Goal: Complete application form

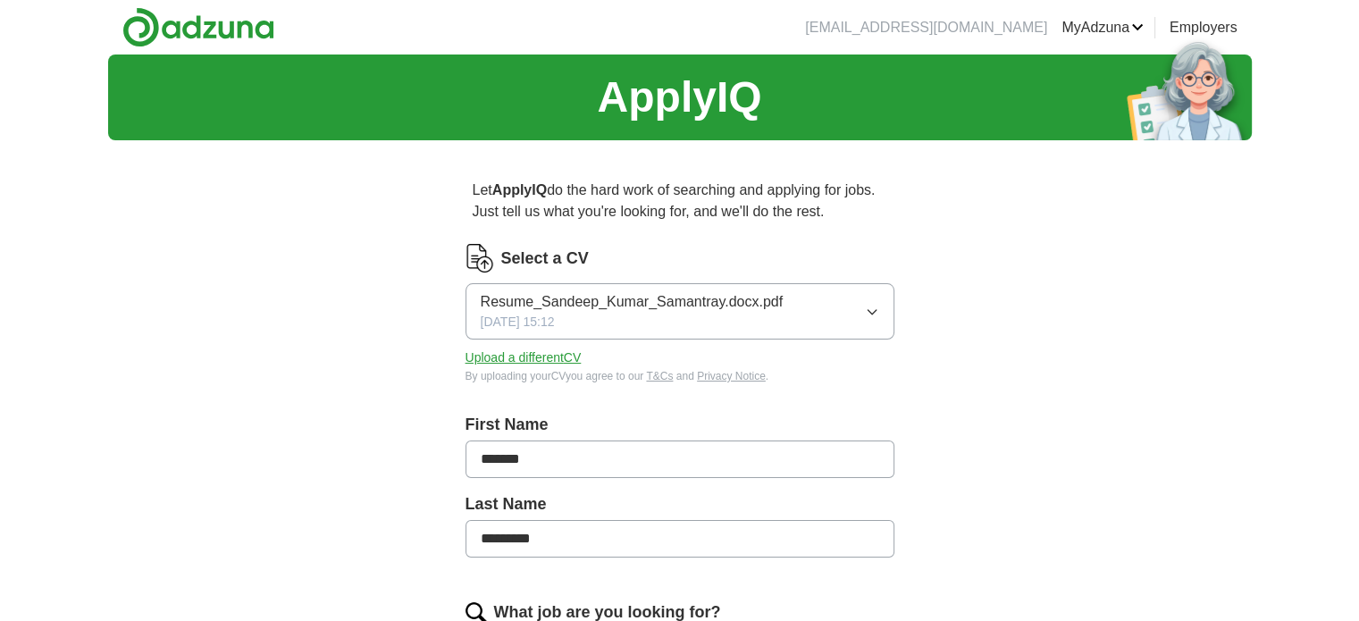
click at [565, 358] on button "Upload a different CV" at bounding box center [524, 358] width 116 height 19
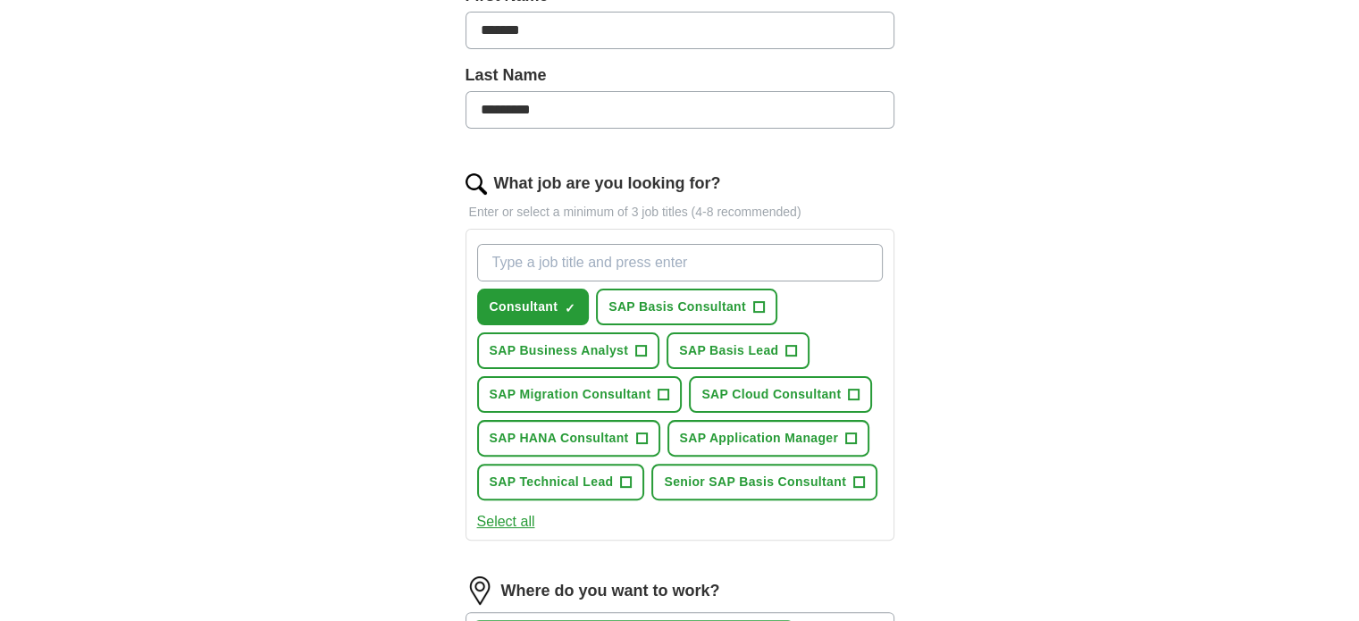
scroll to position [447, 0]
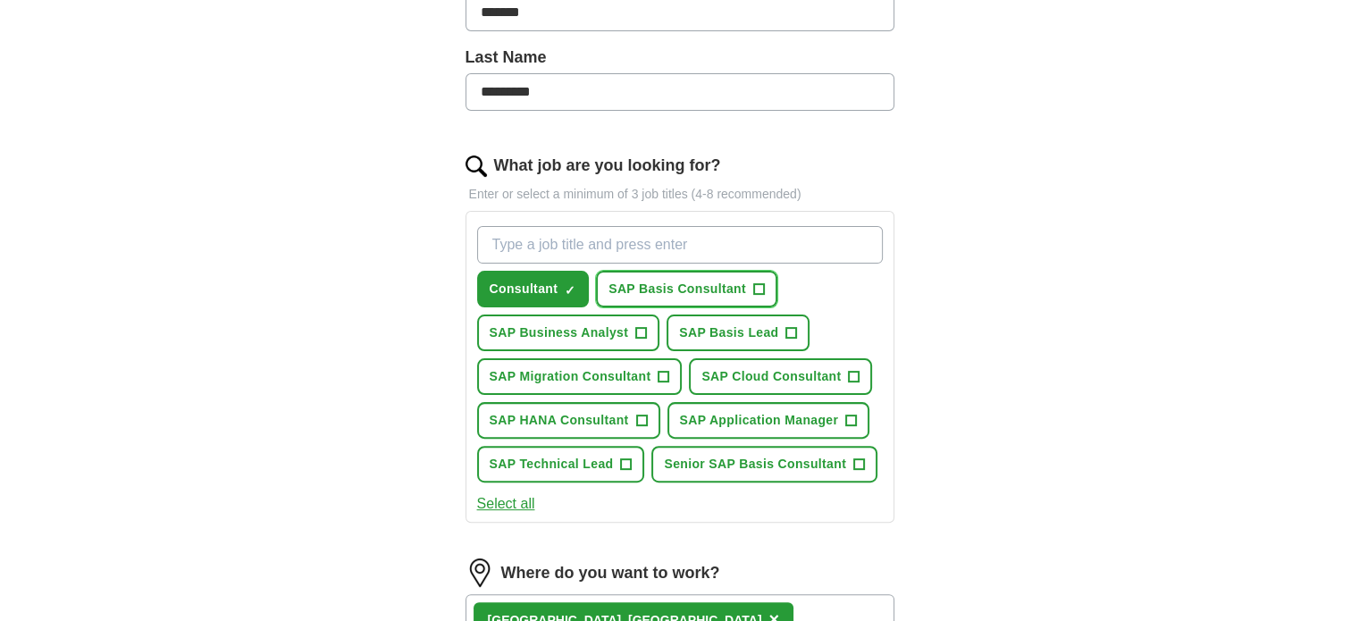
click at [756, 284] on span "+" at bounding box center [758, 289] width 11 height 14
click at [640, 326] on span "+" at bounding box center [641, 333] width 11 height 14
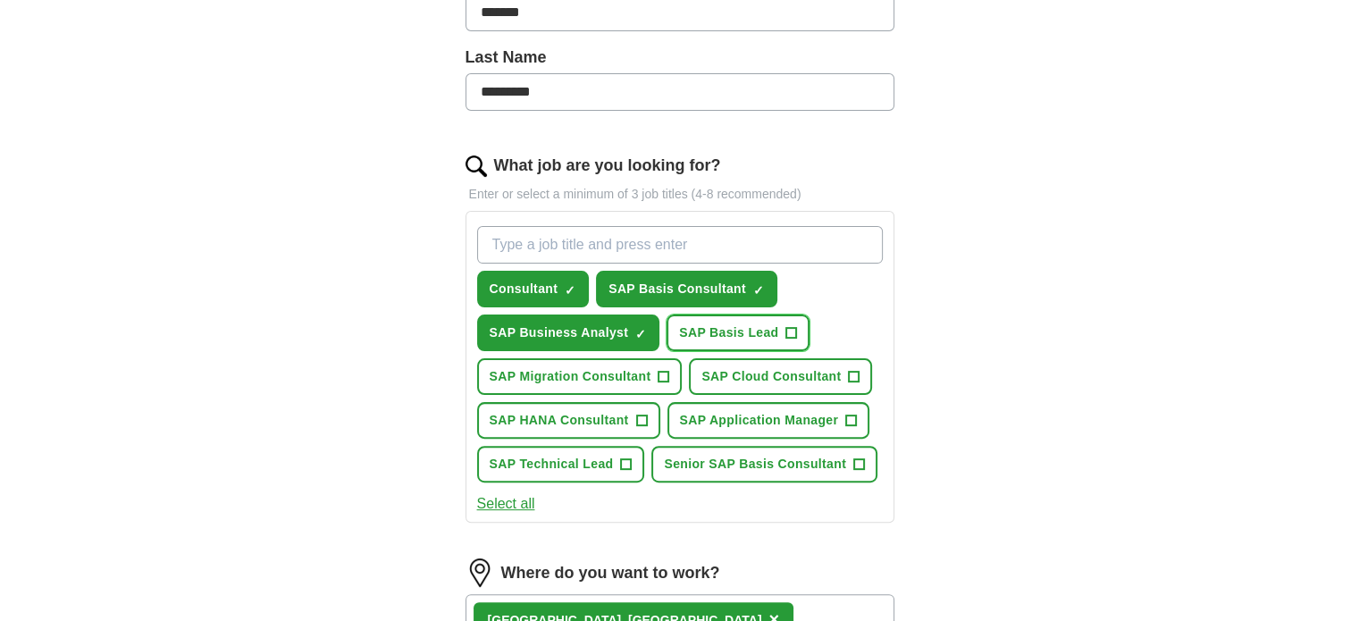
click at [789, 328] on span "+" at bounding box center [792, 333] width 11 height 14
click at [644, 414] on span "+" at bounding box center [641, 421] width 11 height 14
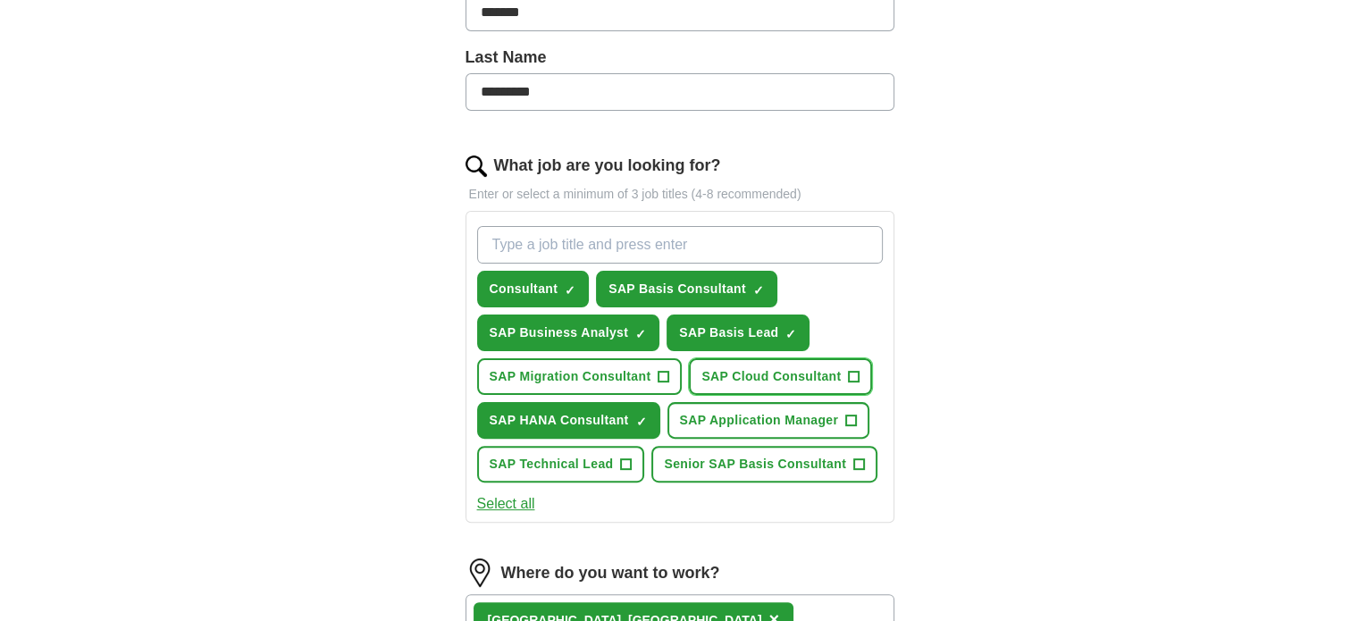
click at [853, 370] on span "+" at bounding box center [854, 377] width 11 height 14
click at [626, 459] on span "+" at bounding box center [626, 465] width 11 height 14
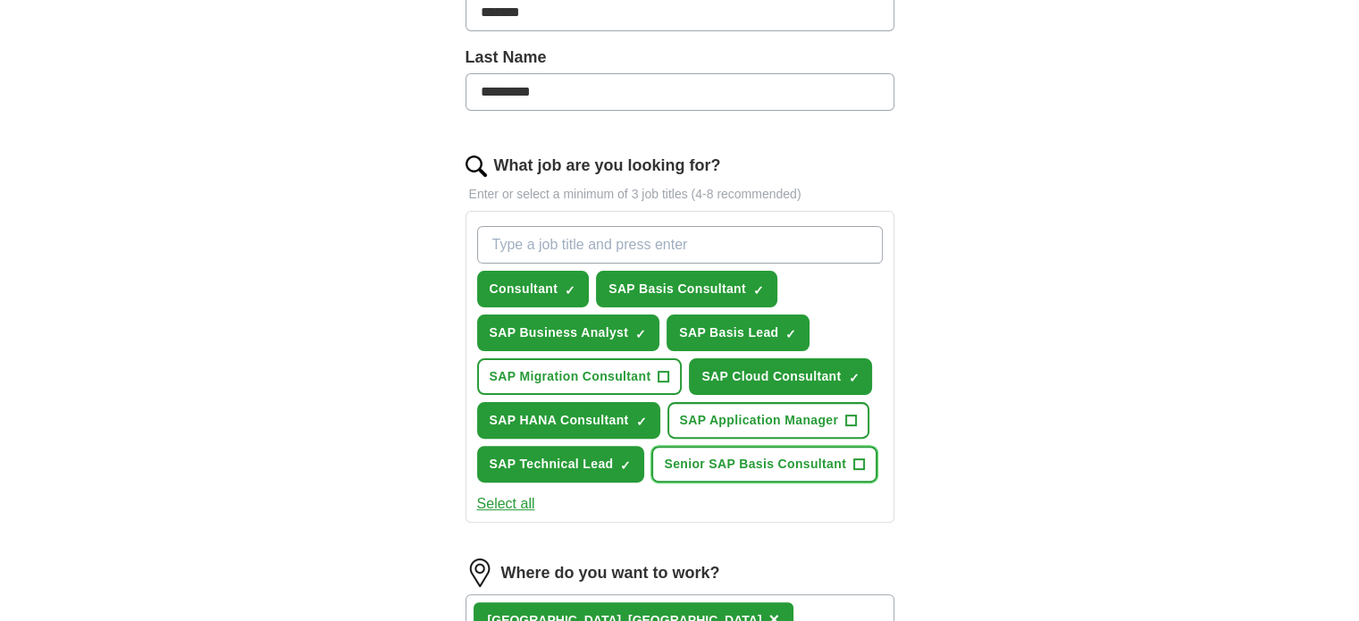
click at [856, 461] on span "+" at bounding box center [859, 465] width 11 height 14
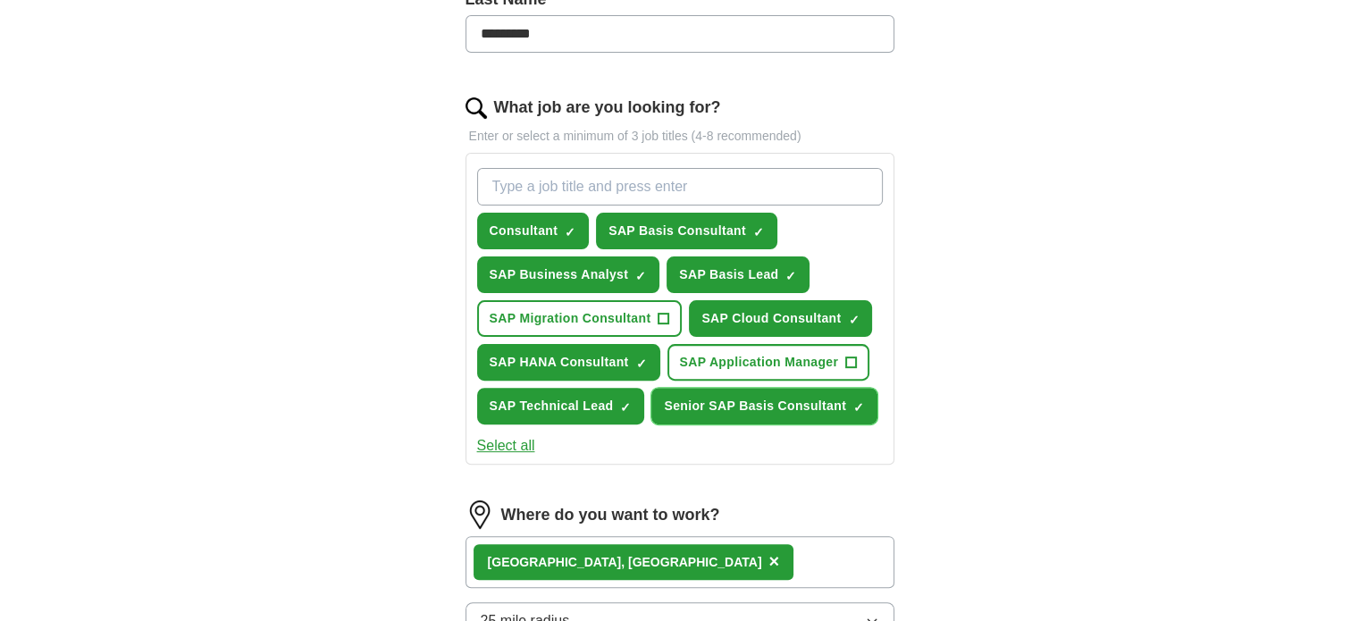
scroll to position [536, 0]
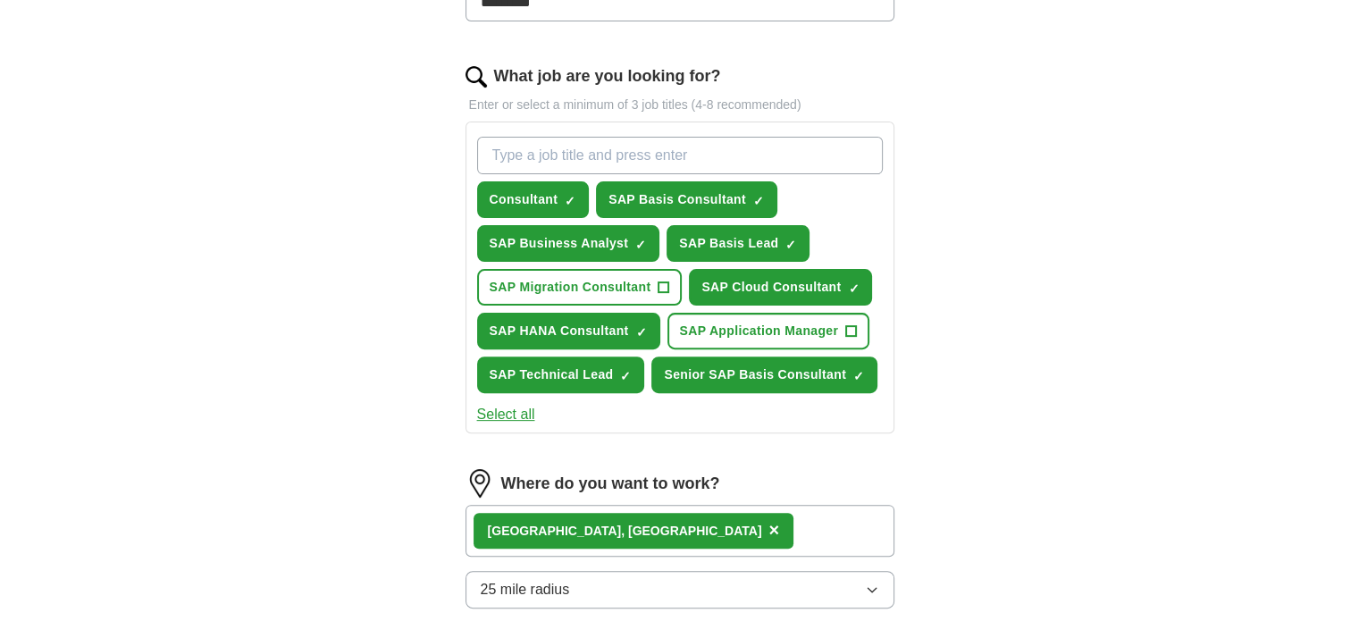
click at [526, 414] on button "Select all" at bounding box center [506, 414] width 58 height 21
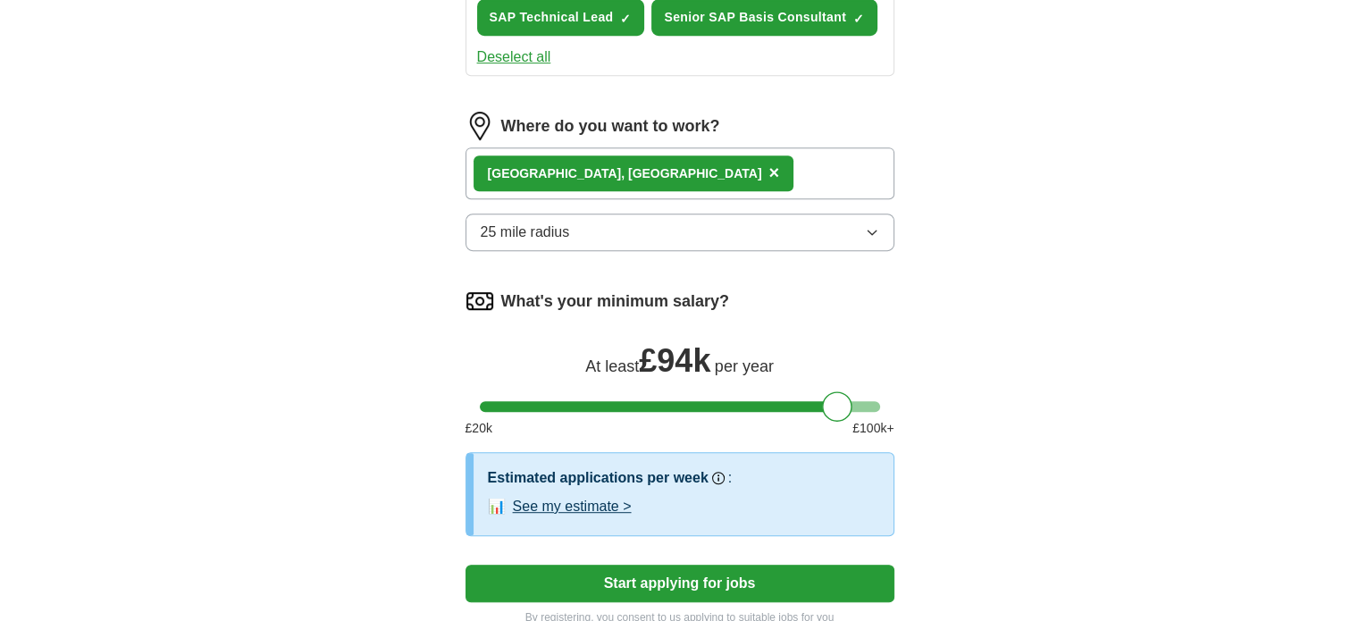
scroll to position [983, 0]
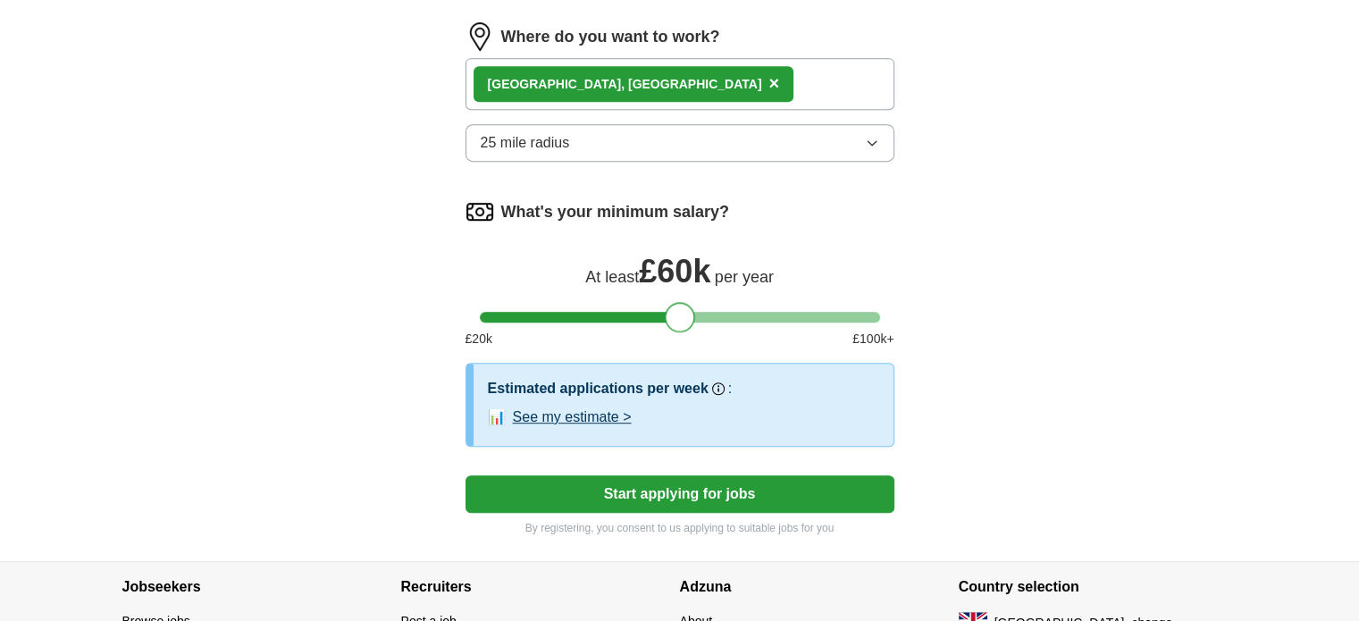
drag, startPoint x: 840, startPoint y: 316, endPoint x: 684, endPoint y: 324, distance: 156.6
click at [684, 324] on div at bounding box center [680, 317] width 30 height 30
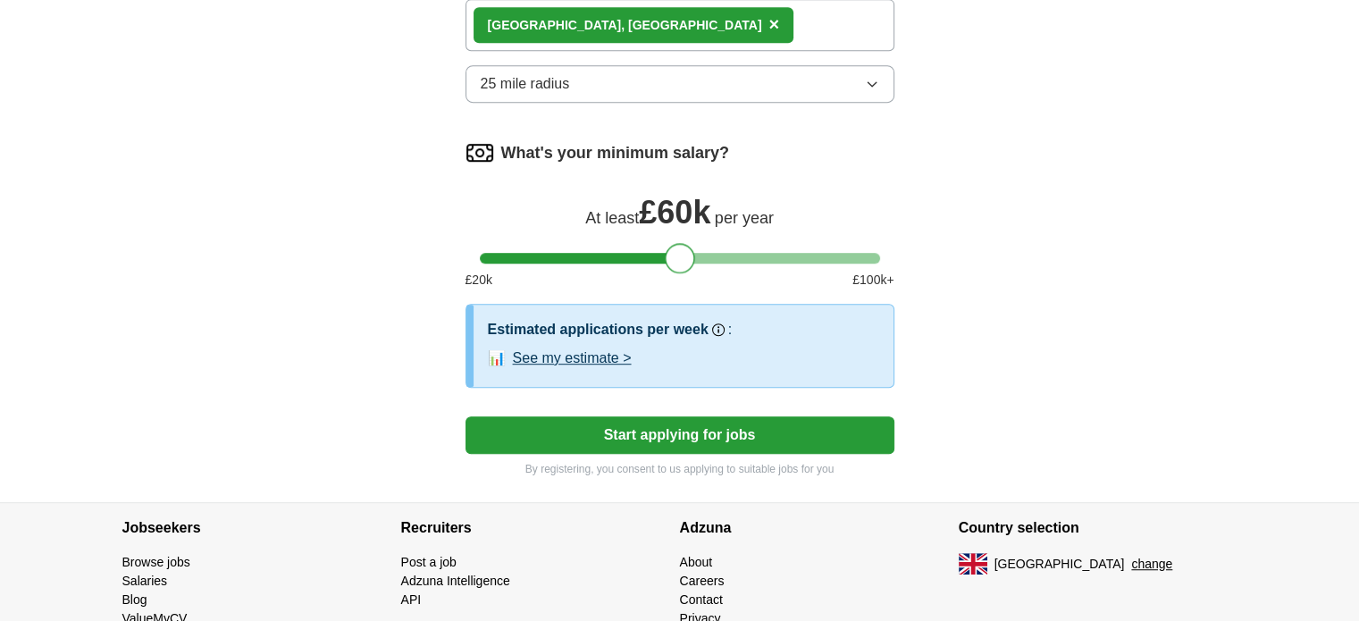
scroll to position [1073, 0]
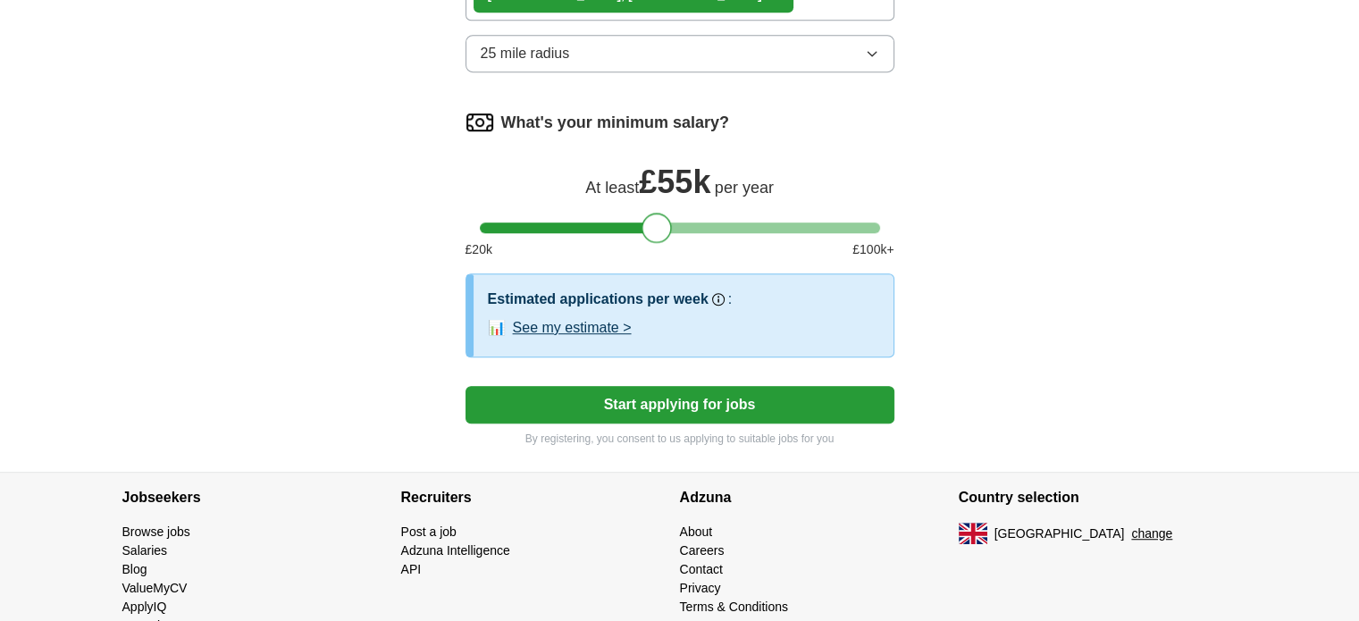
drag, startPoint x: 677, startPoint y: 221, endPoint x: 654, endPoint y: 224, distance: 23.5
click at [654, 223] on div at bounding box center [657, 228] width 30 height 30
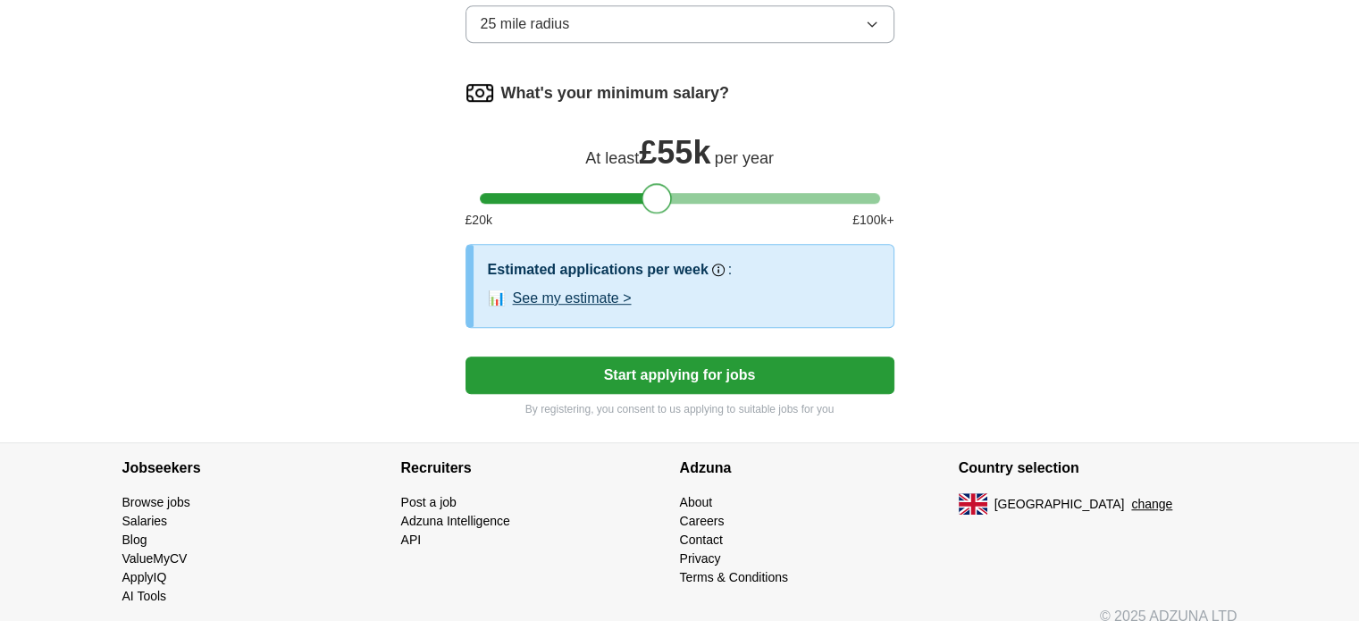
scroll to position [1115, 0]
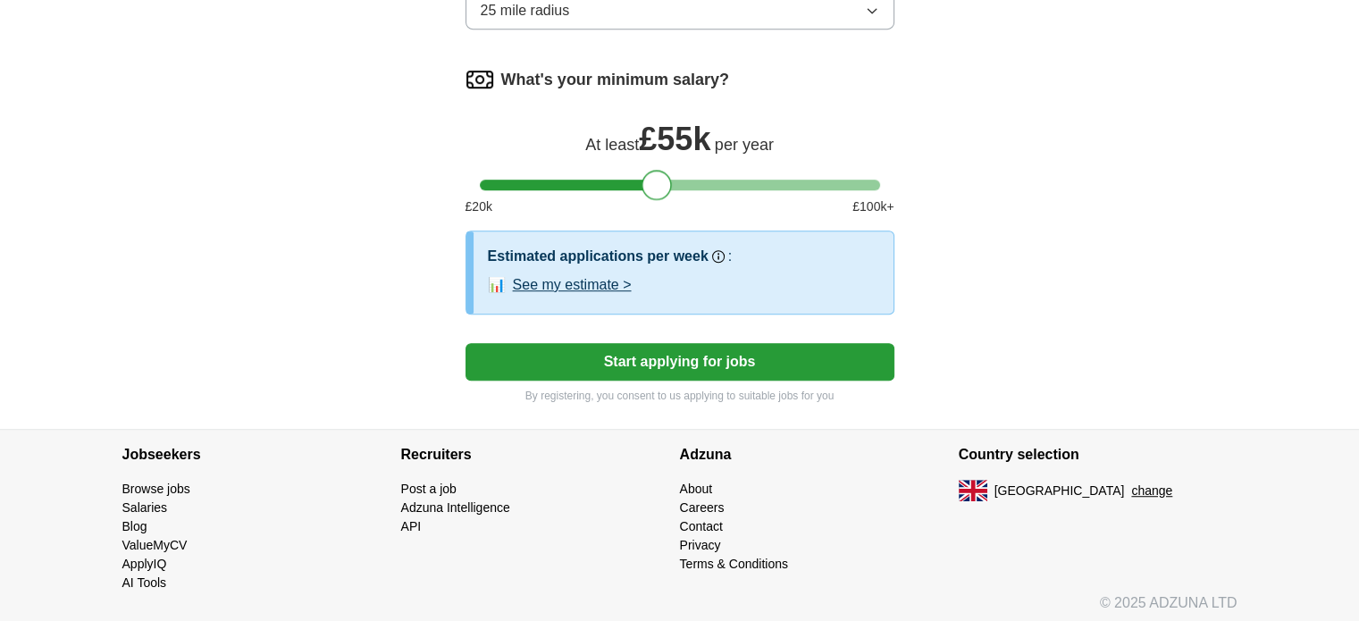
click at [708, 360] on button "Start applying for jobs" at bounding box center [680, 362] width 429 height 38
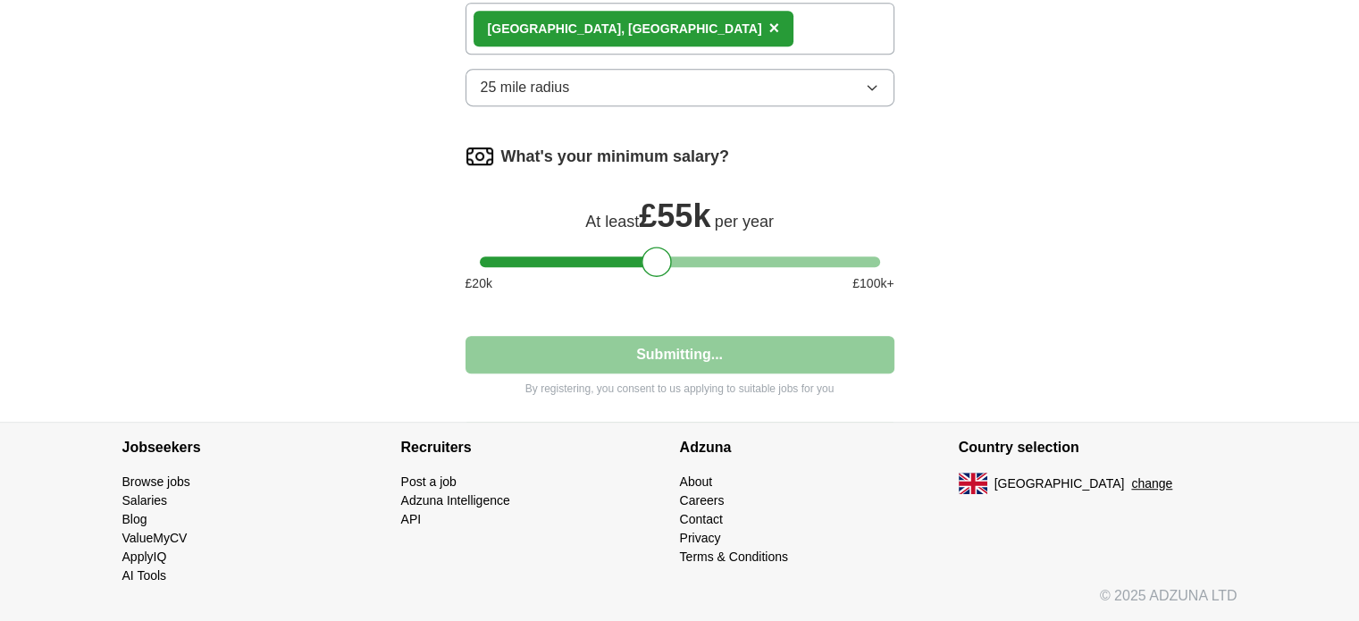
scroll to position [1031, 0]
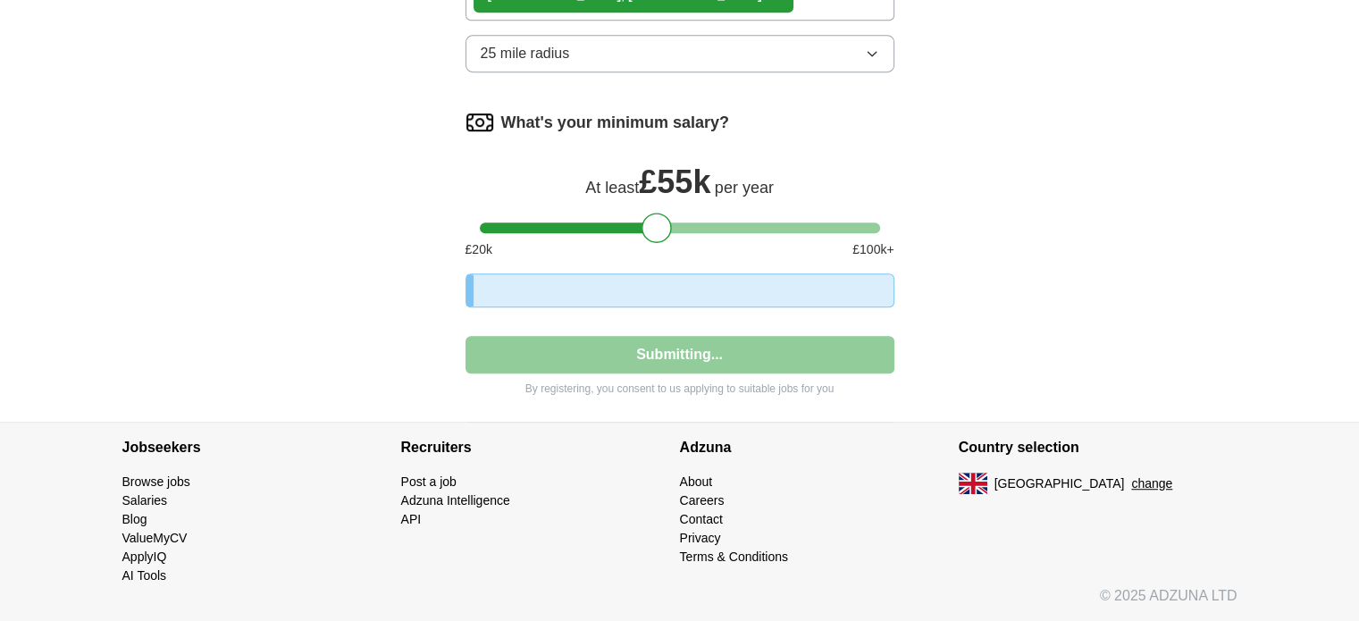
select select "**"
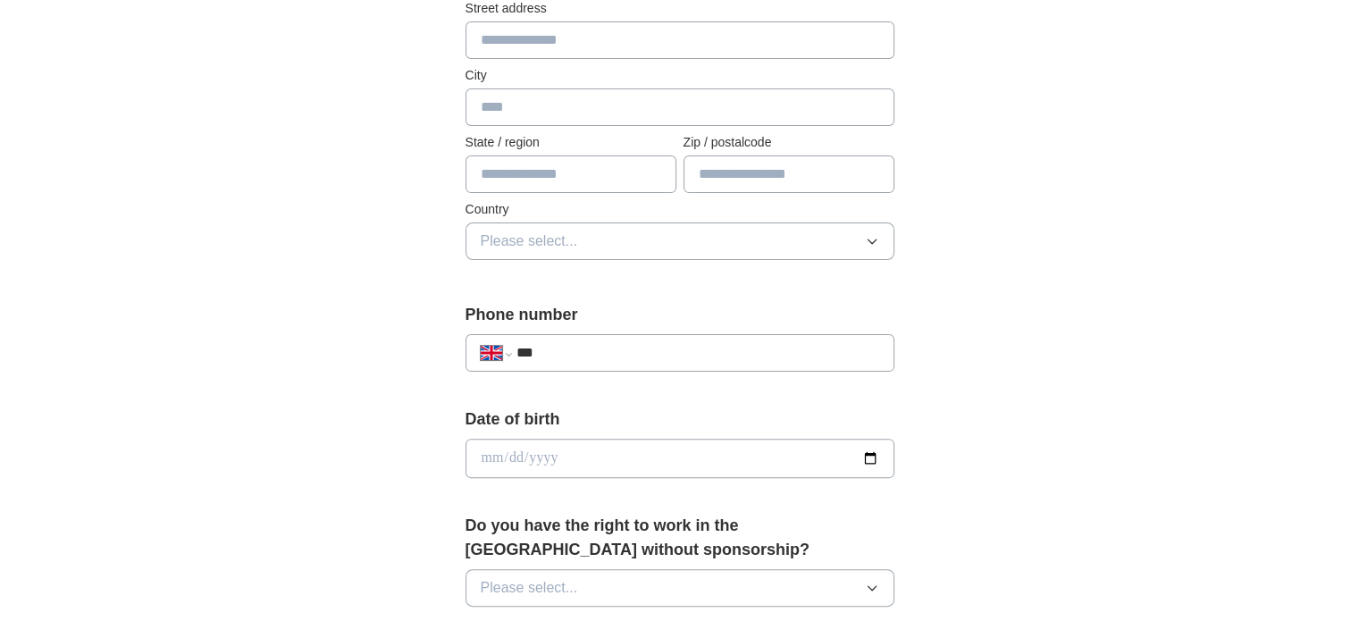
scroll to position [447, 0]
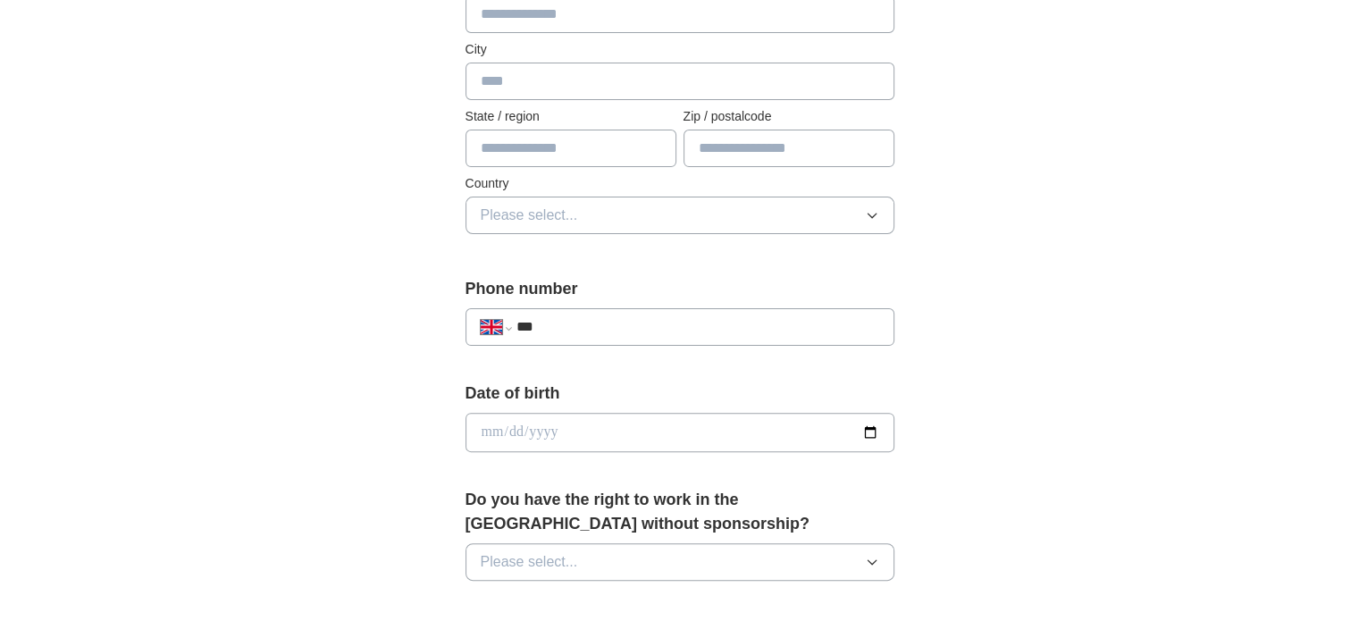
click at [633, 326] on input "***" at bounding box center [697, 326] width 363 height 21
type input "**********"
type input "********"
type input "*****"
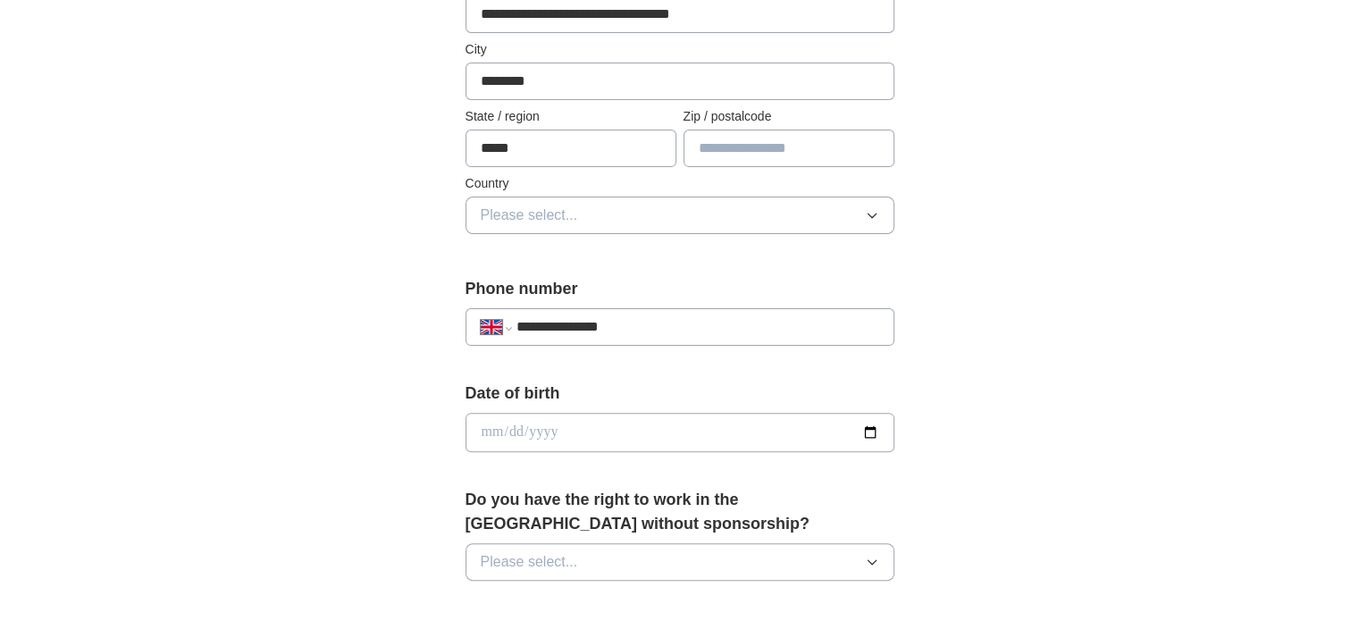
type input "********"
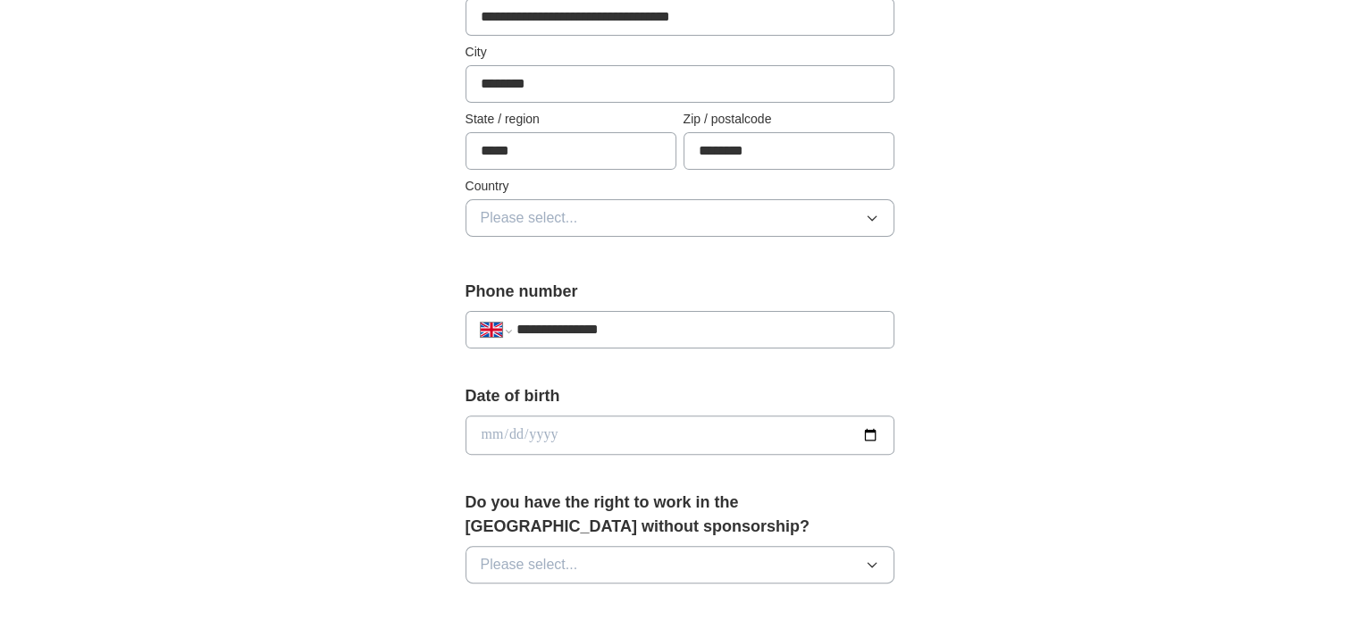
scroll to position [534, 0]
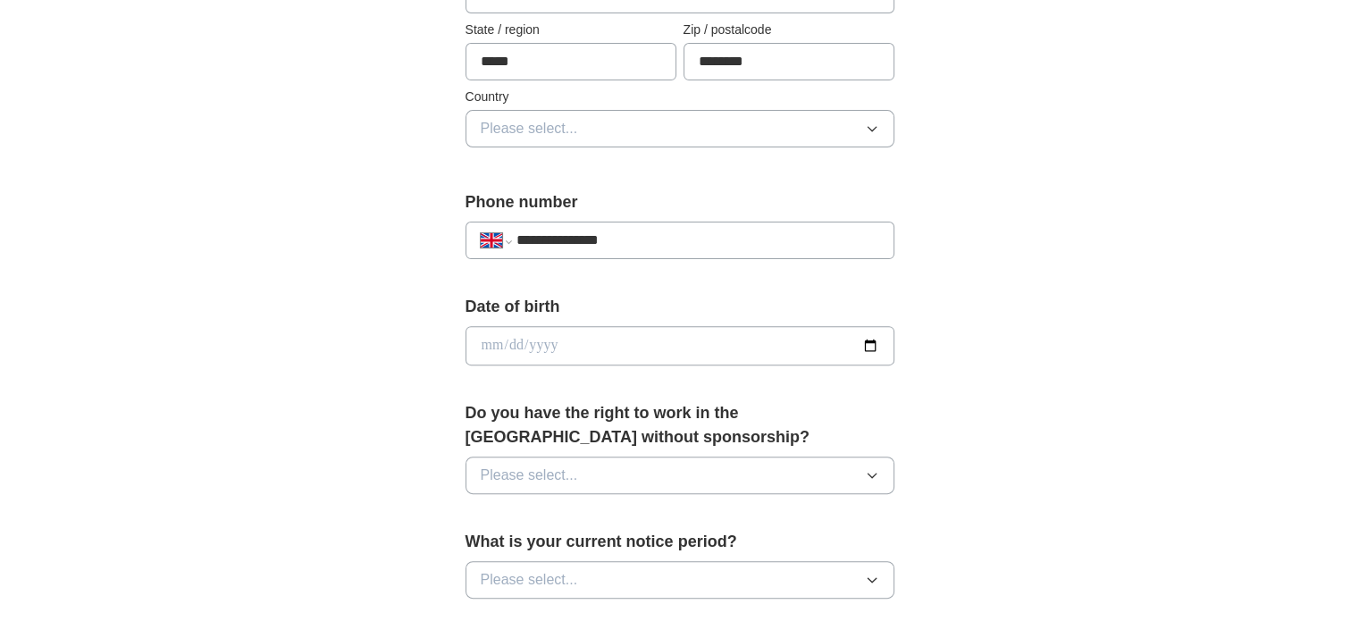
click at [756, 348] on input "date" at bounding box center [680, 345] width 429 height 39
type input "**********"
click at [790, 468] on button "Please select..." at bounding box center [680, 476] width 429 height 38
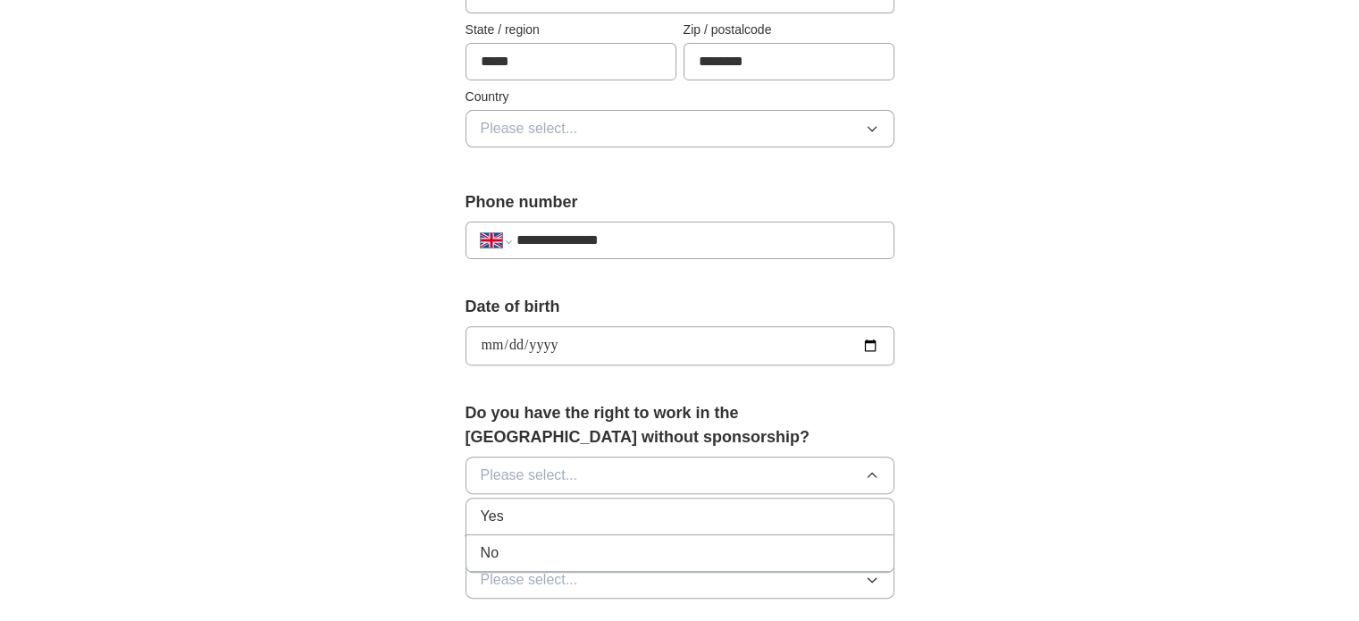
click at [701, 507] on div "Yes" at bounding box center [680, 516] width 399 height 21
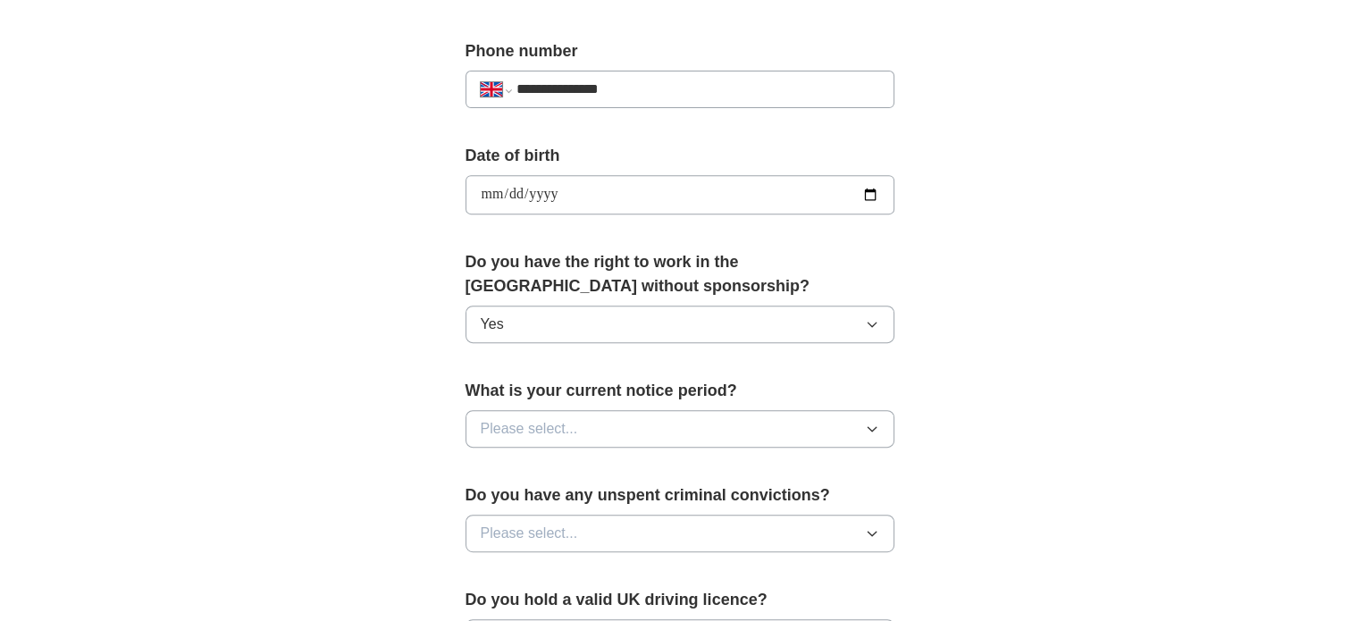
scroll to position [712, 0]
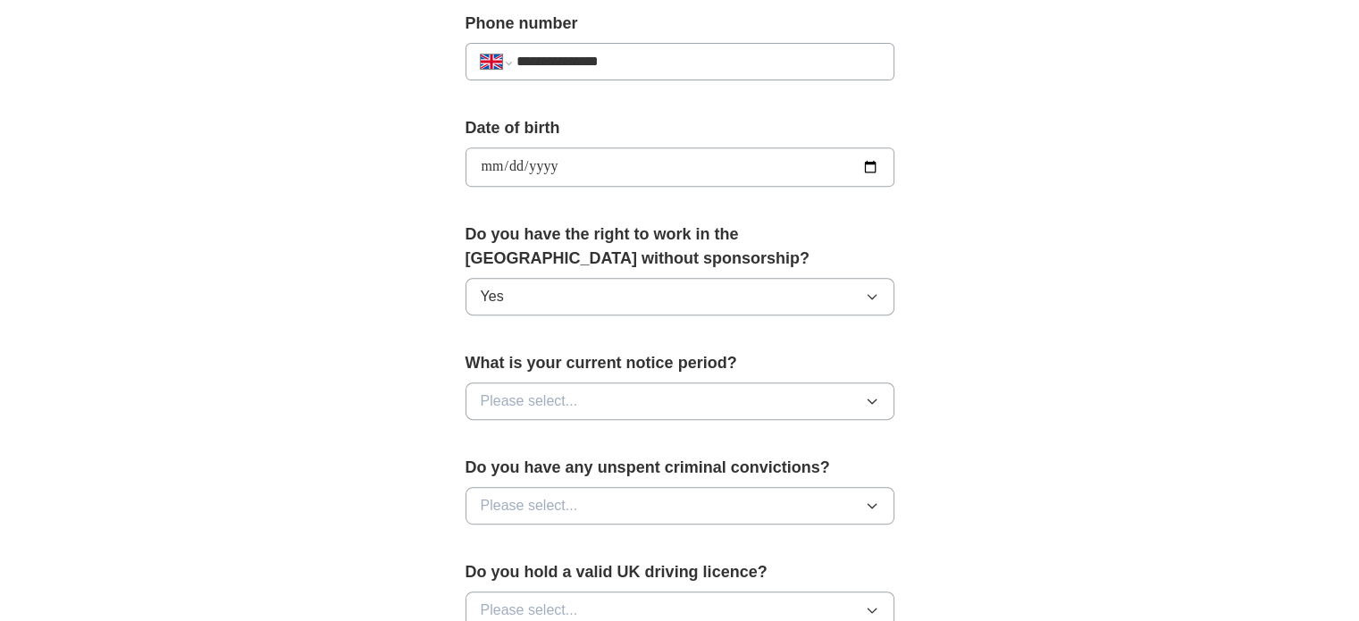
click at [822, 396] on button "Please select..." at bounding box center [680, 402] width 429 height 38
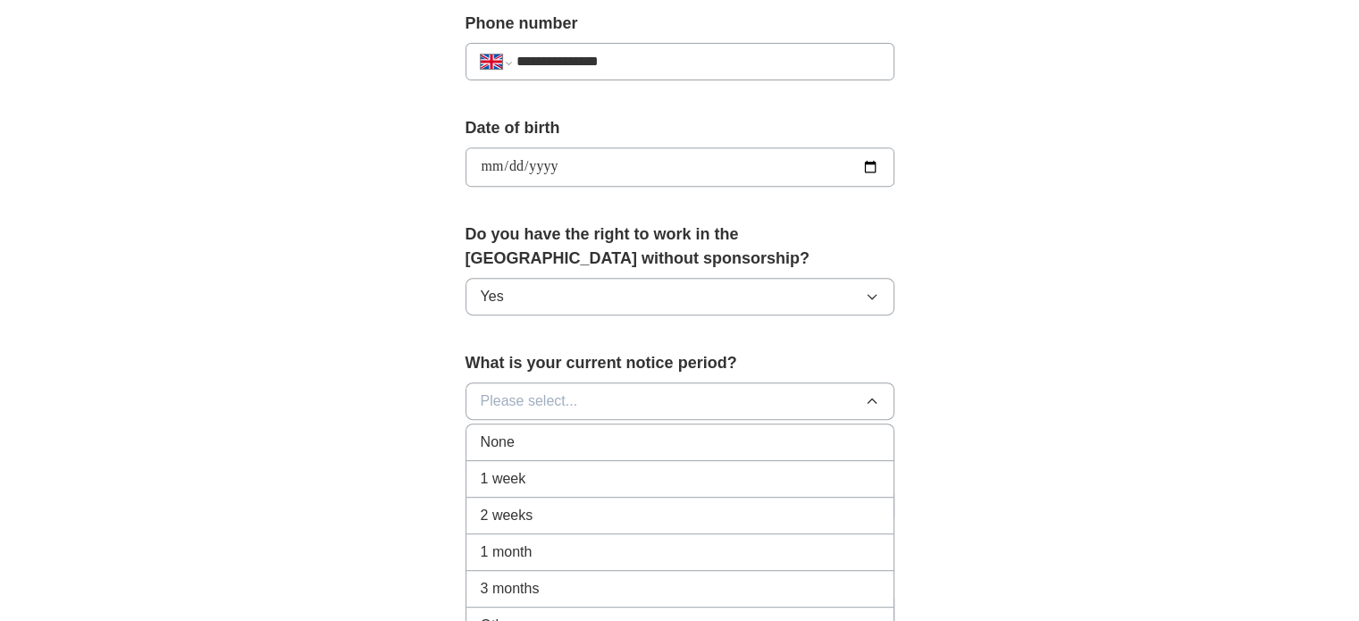
click at [756, 434] on div "None" at bounding box center [680, 442] width 399 height 21
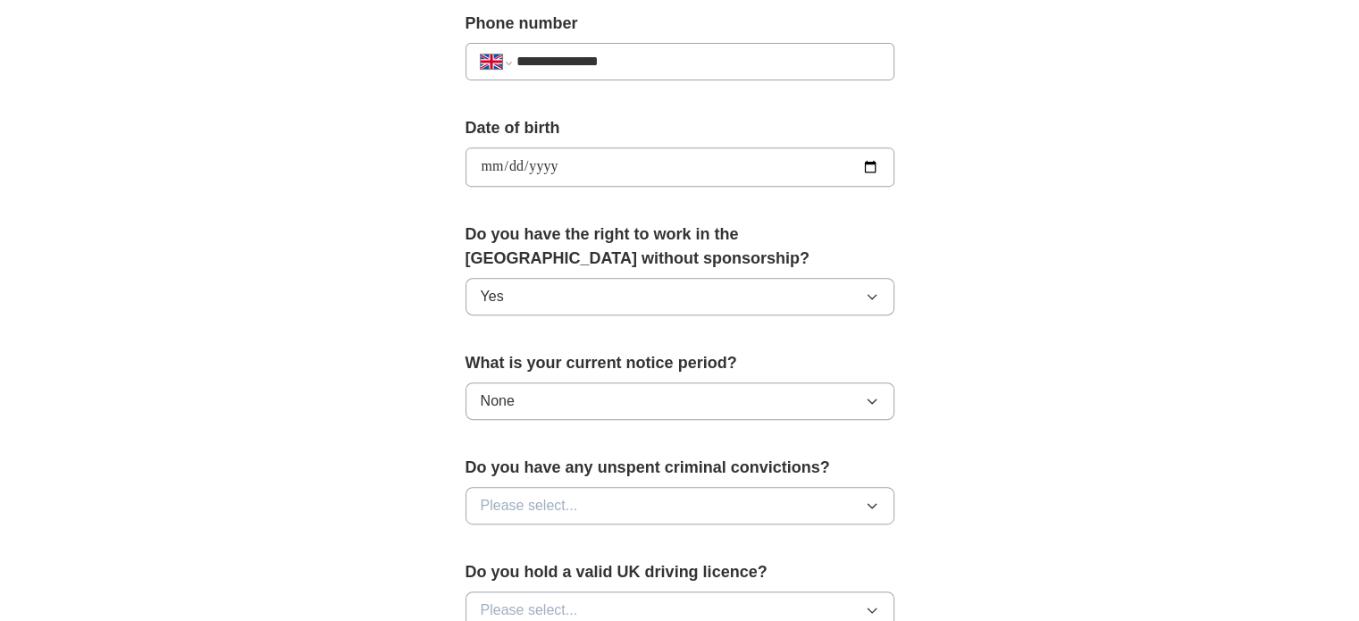
click at [854, 401] on button "None" at bounding box center [680, 402] width 429 height 38
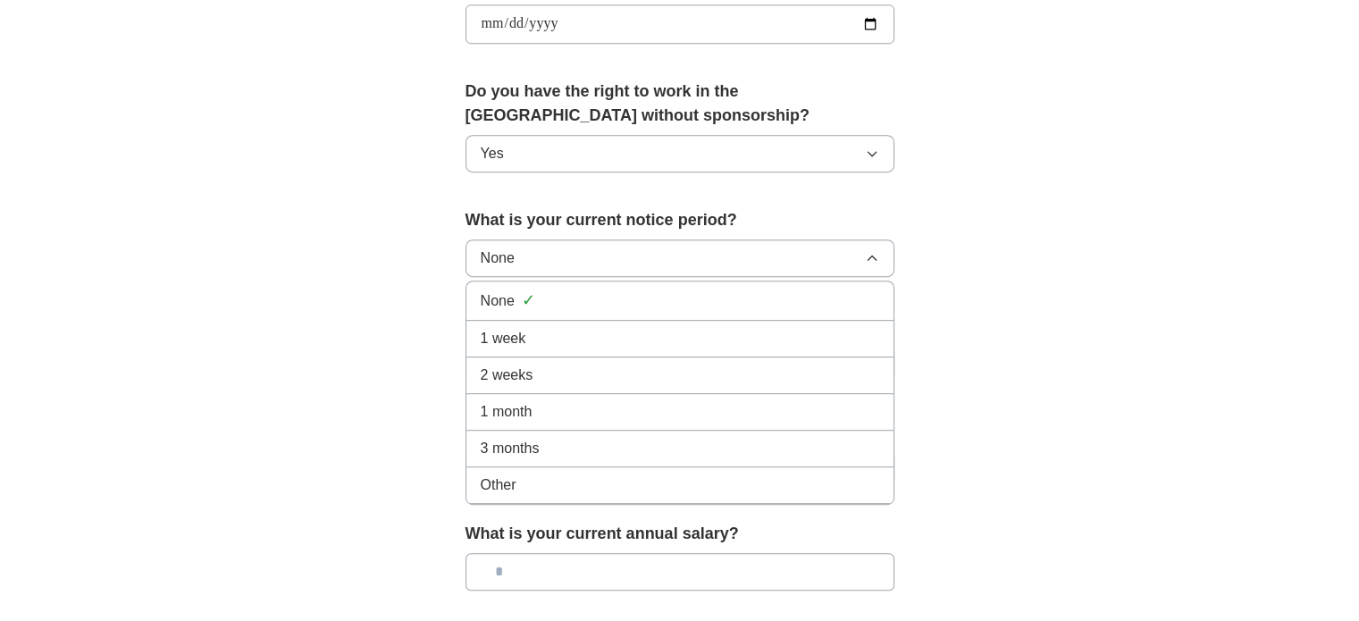
scroll to position [891, 0]
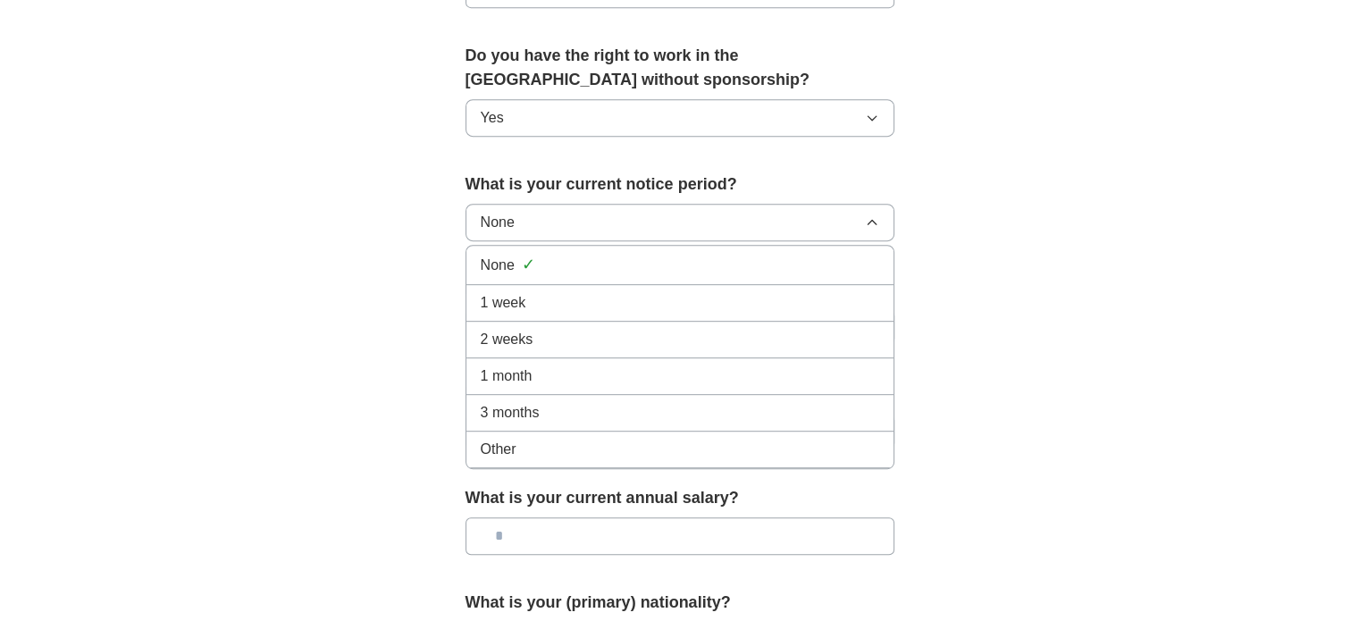
click at [796, 255] on div "None ✓" at bounding box center [680, 265] width 399 height 24
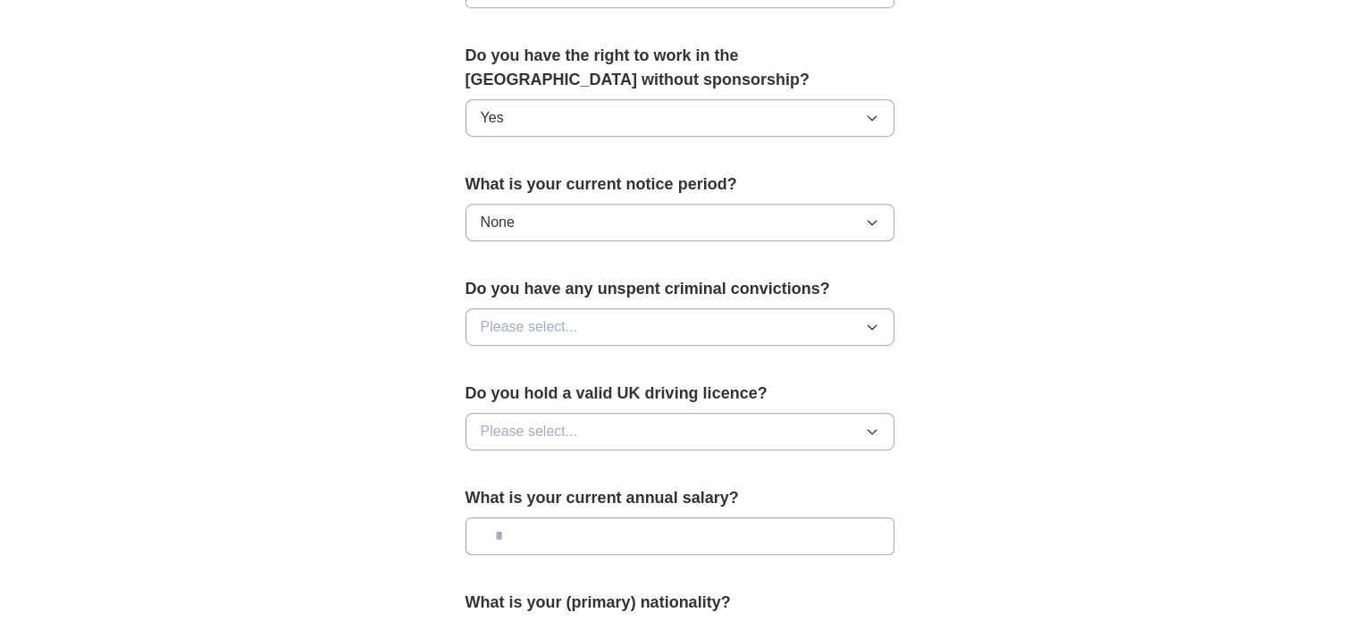
click at [783, 535] on input "text" at bounding box center [680, 536] width 429 height 38
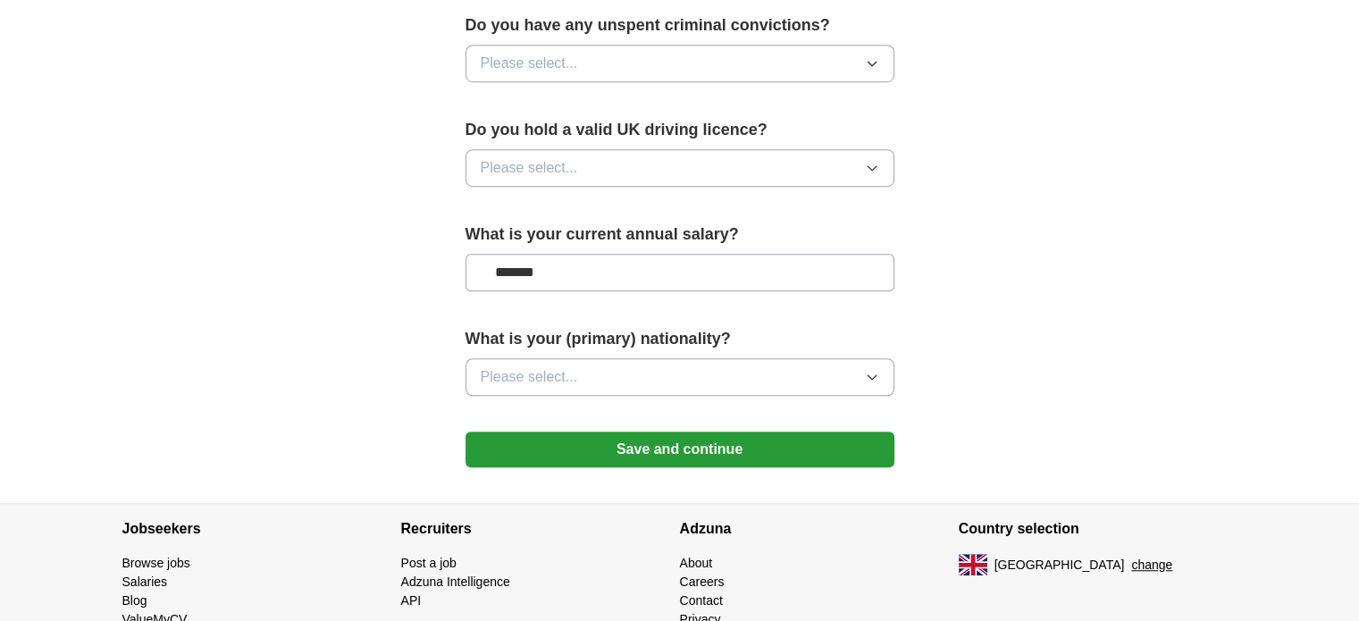
scroll to position [1159, 0]
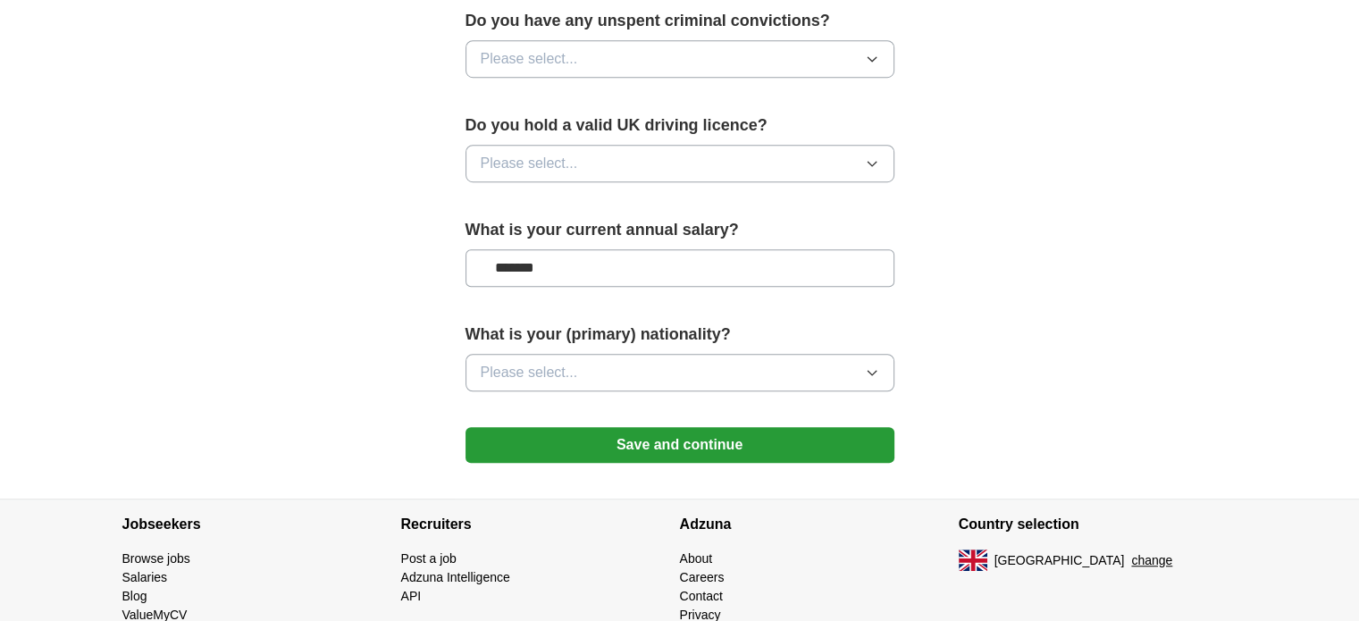
type input "*******"
click at [835, 370] on button "Please select..." at bounding box center [680, 373] width 429 height 38
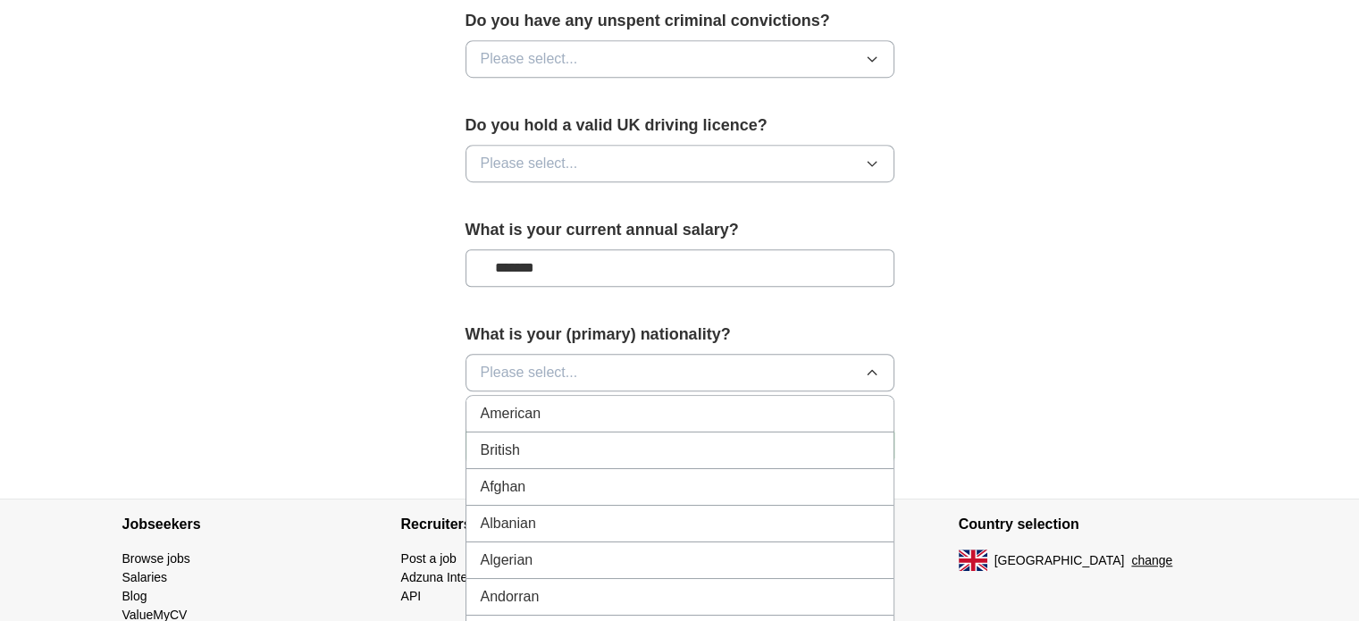
click at [833, 373] on button "Please select..." at bounding box center [680, 373] width 429 height 38
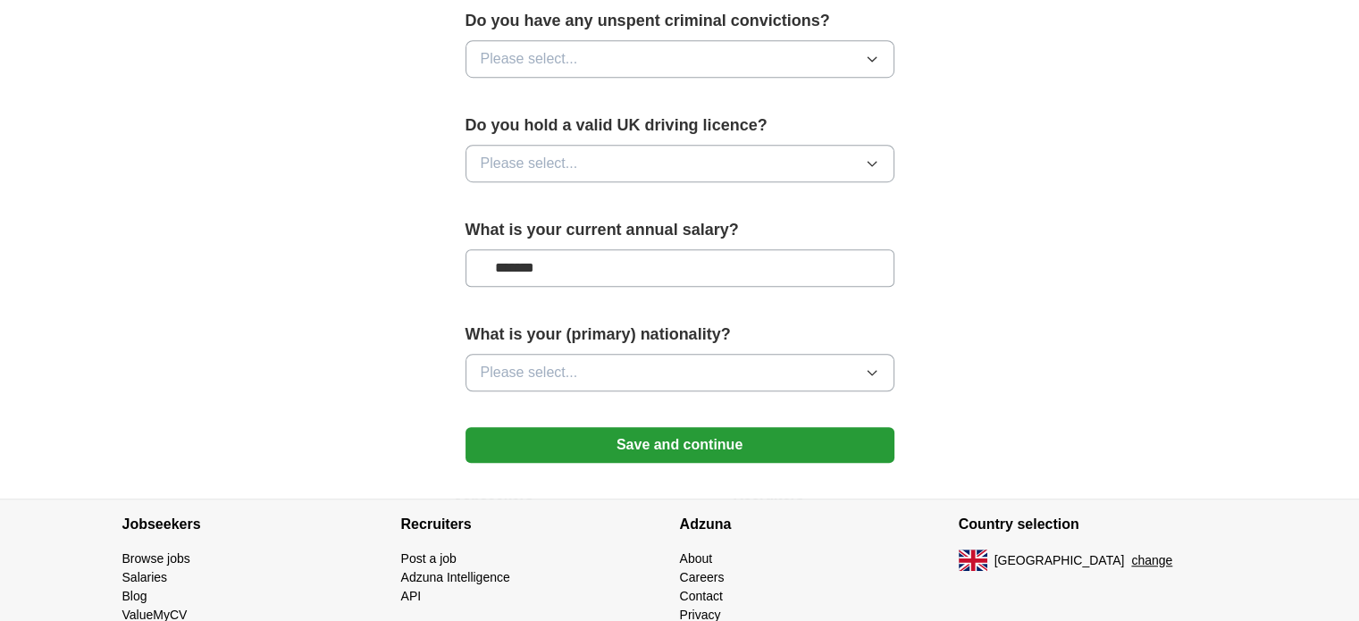
click at [833, 373] on button "Please select..." at bounding box center [680, 373] width 429 height 38
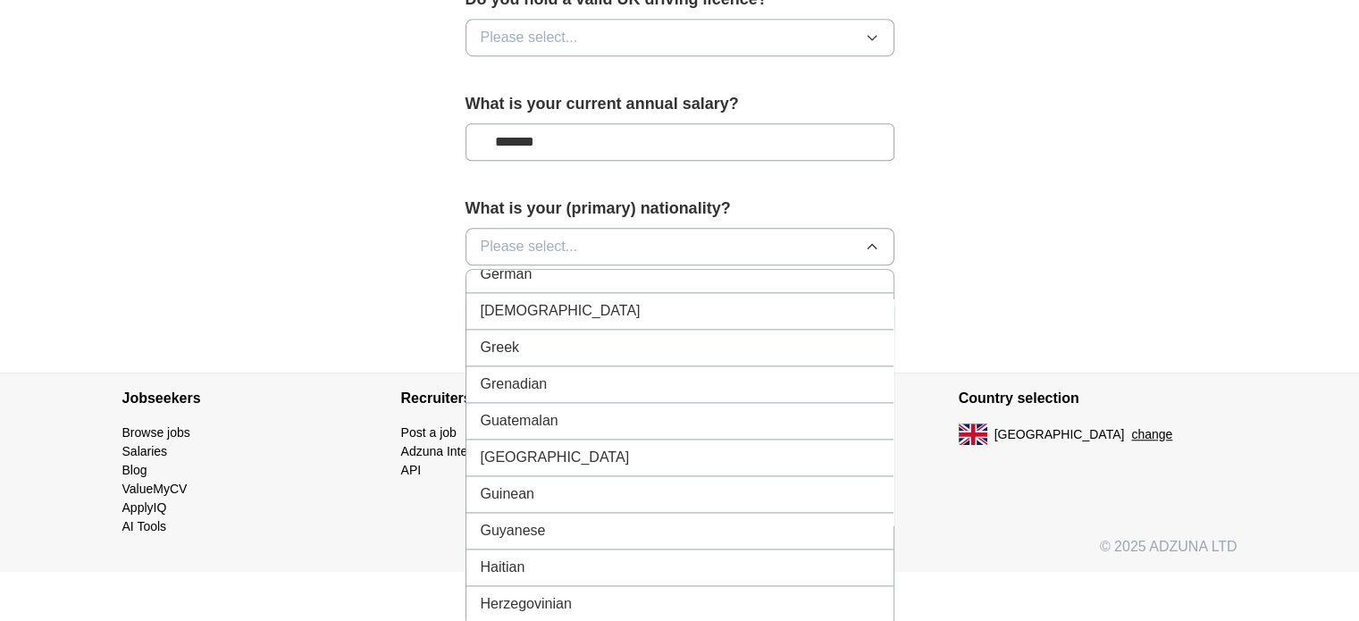
scroll to position [2681, 0]
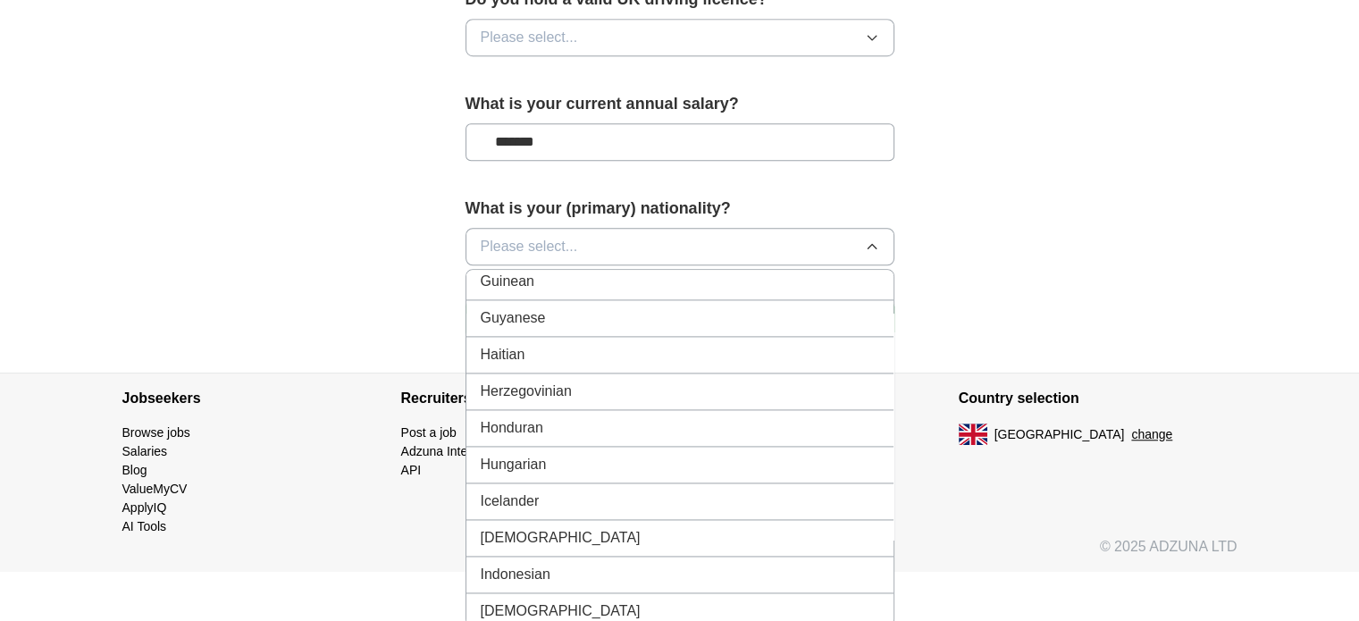
click at [526, 527] on div "[DEMOGRAPHIC_DATA]" at bounding box center [680, 537] width 399 height 21
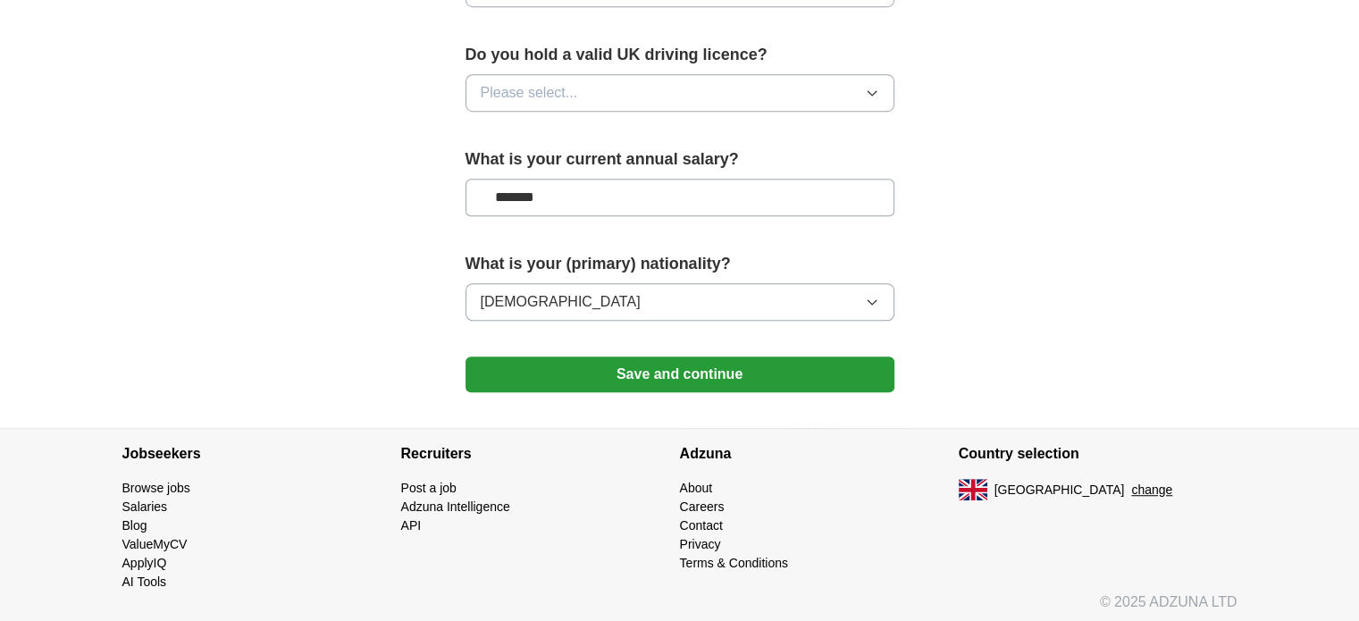
click at [587, 377] on button "Save and continue" at bounding box center [680, 375] width 429 height 36
